Goal: Information Seeking & Learning: Understand process/instructions

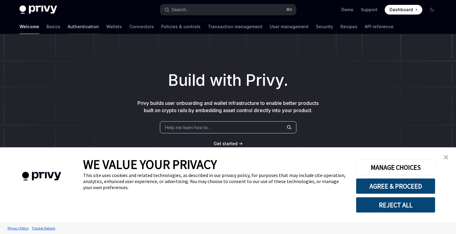
type textarea "*"
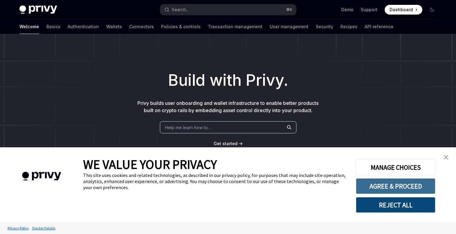
click at [403, 189] on button "AGREE & PROCEED" at bounding box center [395, 186] width 79 height 16
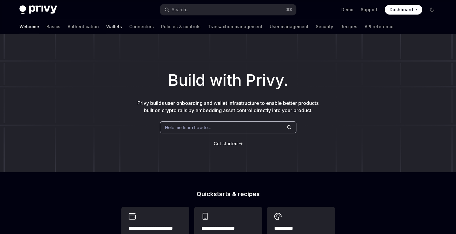
click at [106, 28] on link "Wallets" at bounding box center [114, 26] width 16 height 15
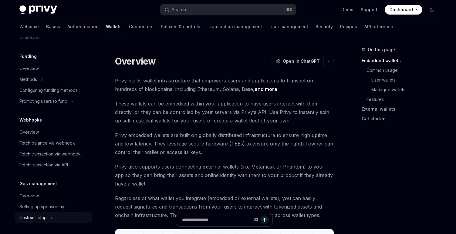
scroll to position [287, 0]
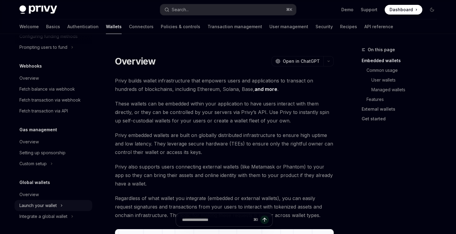
click at [59, 207] on button "Launch your wallet" at bounding box center [54, 205] width 78 height 11
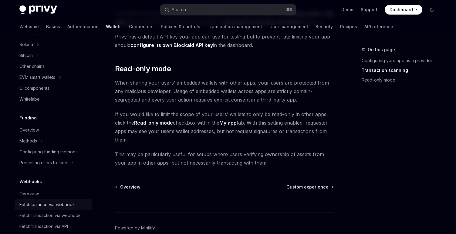
scroll to position [168, 0]
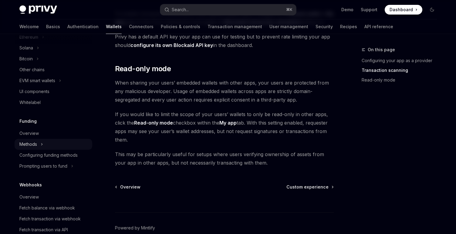
click at [48, 143] on button "Methods" at bounding box center [54, 144] width 78 height 11
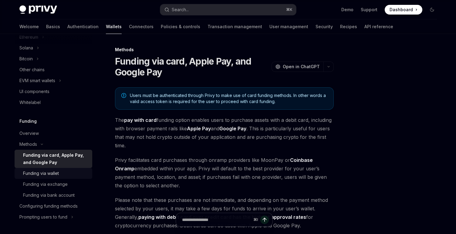
click at [52, 175] on div "Funding via wallet" at bounding box center [41, 173] width 36 height 7
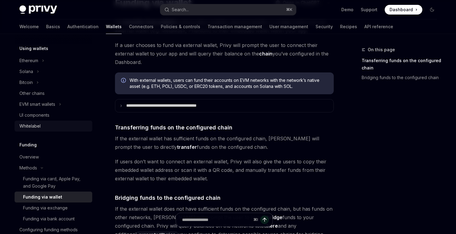
scroll to position [143, 0]
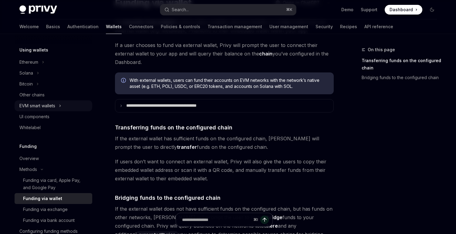
click at [71, 105] on button "EVM smart wallets" at bounding box center [54, 105] width 78 height 11
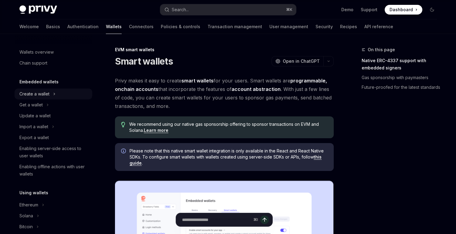
click at [61, 93] on button "Create a wallet" at bounding box center [54, 94] width 78 height 11
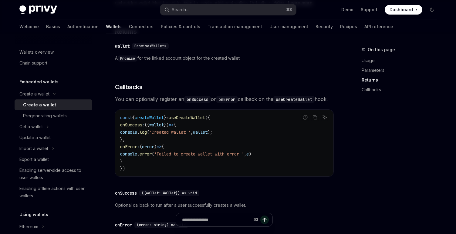
scroll to position [380, 0]
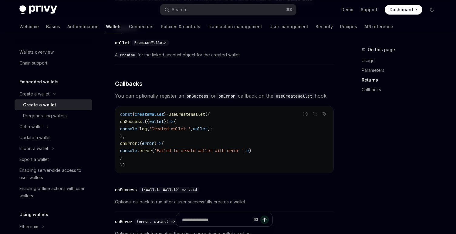
click at [192, 95] on code "onSuccess" at bounding box center [197, 96] width 27 height 7
click at [301, 95] on code "useCreateWallet" at bounding box center [293, 96] width 41 height 7
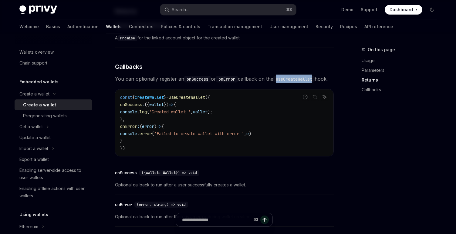
scroll to position [397, 0]
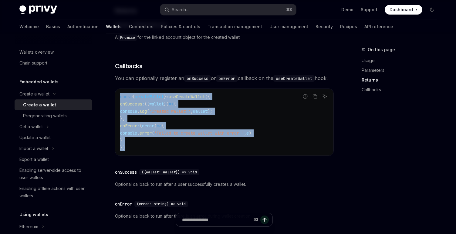
drag, startPoint x: 147, startPoint y: 149, endPoint x: 112, endPoint y: 106, distance: 56.2
copy code "const { createWallet } = useCreateWallet ({ onSuccess : ({ wallet }) => { conso…"
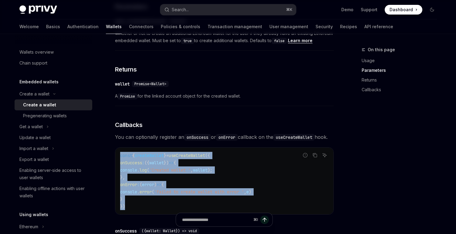
scroll to position [339, 0]
click at [53, 128] on button "Get a wallet" at bounding box center [54, 126] width 78 height 11
type textarea "*"
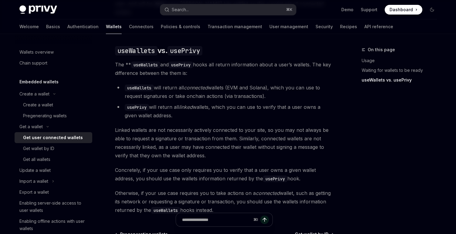
scroll to position [519, 0]
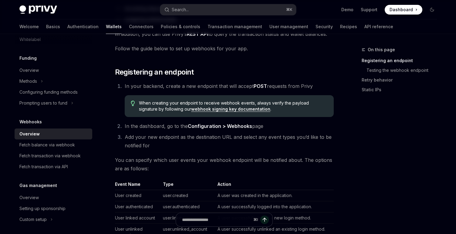
scroll to position [92, 0]
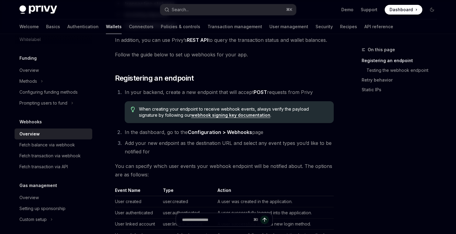
click at [183, 92] on span "In your backend, create a new endpoint that will accept POST requests from Privy" at bounding box center [219, 92] width 188 height 6
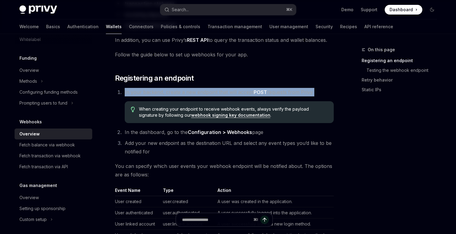
click at [183, 92] on span "In your backend, create a new endpoint that will accept POST requests from Privy" at bounding box center [219, 92] width 188 height 6
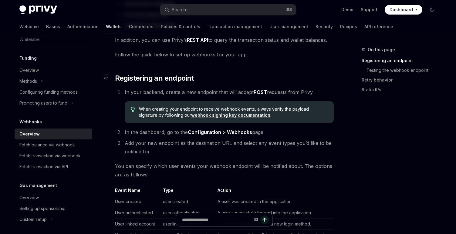
click at [216, 81] on h2 "​ Registering an endpoint" at bounding box center [224, 78] width 219 height 10
click at [226, 114] on link "webhook signing key documentation" at bounding box center [230, 114] width 79 height 5
type textarea "*"
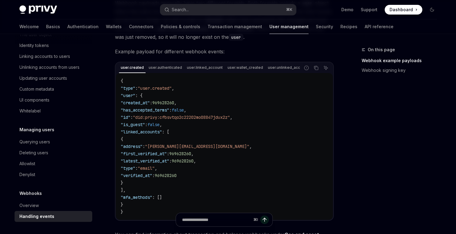
scroll to position [125, 0]
